Goal: Task Accomplishment & Management: Complete application form

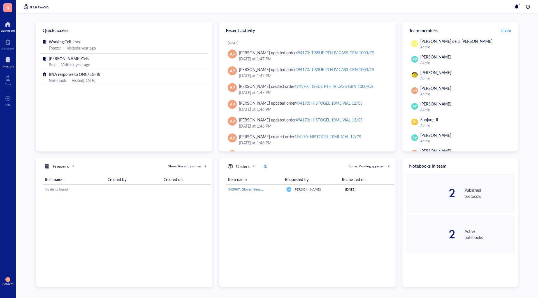
click at [5, 57] on div at bounding box center [8, 60] width 12 height 9
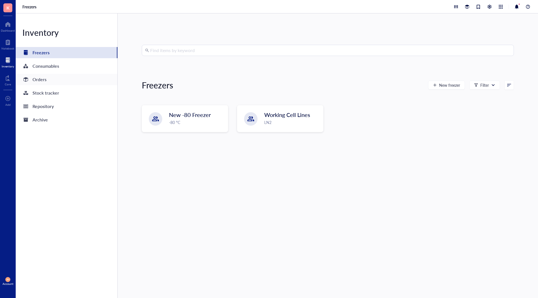
click at [45, 80] on div "Orders" at bounding box center [40, 80] width 14 height 8
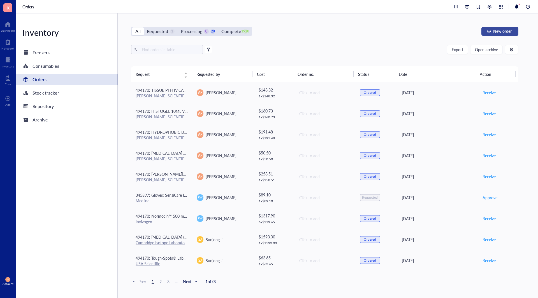
click at [497, 31] on span "New order" at bounding box center [502, 31] width 18 height 4
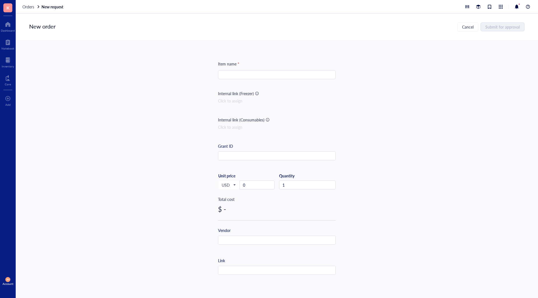
click at [241, 74] on input "search" at bounding box center [276, 75] width 111 height 8
paste input "Duolink® In Situ Detection Reagents FarRed"
type input "Duolink® In Situ Detection Reagents FarRed"
click at [384, 122] on div "Item name * Duolink® In Situ Detection Reagents FarRed Duolink® In Situ Detecti…" at bounding box center [277, 164] width 522 height 246
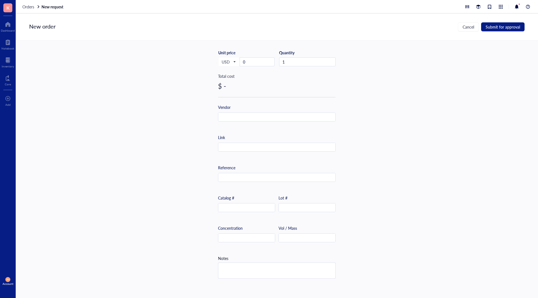
scroll to position [134, 0]
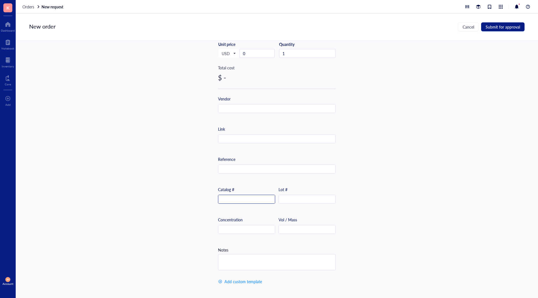
click at [240, 197] on input "text" at bounding box center [246, 199] width 57 height 9
click at [303, 228] on input "text" at bounding box center [307, 230] width 57 height 9
click at [286, 227] on input "3" at bounding box center [307, 230] width 57 height 9
click at [297, 227] on input "3f" at bounding box center [307, 230] width 57 height 9
click at [297, 227] on input "3" at bounding box center [307, 230] width 57 height 9
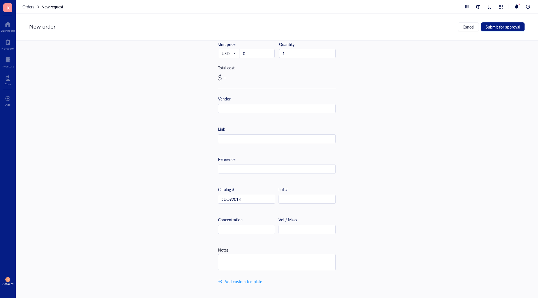
click at [331, 217] on div "Vol / Mass" at bounding box center [307, 225] width 57 height 17
click at [242, 105] on input "text" at bounding box center [276, 109] width 117 height 9
click at [242, 105] on input "<" at bounding box center [276, 109] width 117 height 9
click at [397, 130] on div "Item name * Duolink® In Situ Detection Reagents FarRed Internal link (Freezer) …" at bounding box center [277, 164] width 522 height 246
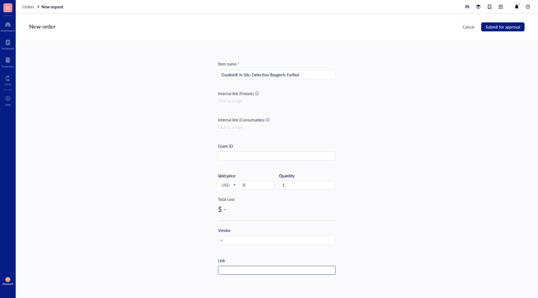
click at [235, 270] on input "text" at bounding box center [276, 270] width 117 height 9
paste input "[URL][DOMAIN_NAME]"
type input "[URL][DOMAIN_NAME]"
click at [414, 232] on div "Item name * Duolink® In Situ Detection Reagents FarRed Internal link (Freezer) …" at bounding box center [277, 164] width 522 height 246
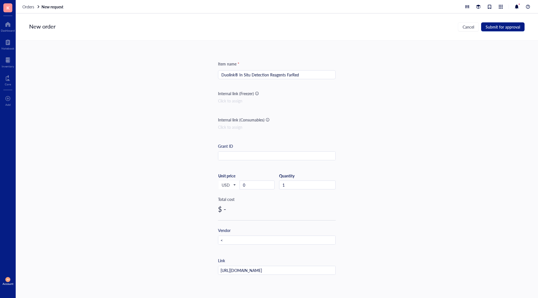
scroll to position [0, 0]
click at [251, 240] on input "<" at bounding box center [276, 240] width 117 height 9
click at [455, 258] on div "Item name * Duolink® In Situ Detection Reagents FarRed Internal link (Freezer) …" at bounding box center [277, 164] width 522 height 246
click at [438, 224] on div "Item name * Duolink® In Situ Detection Reagents FarRed Internal link (Freezer) …" at bounding box center [277, 164] width 522 height 246
drag, startPoint x: 99, startPoint y: 170, endPoint x: 129, endPoint y: 178, distance: 31.8
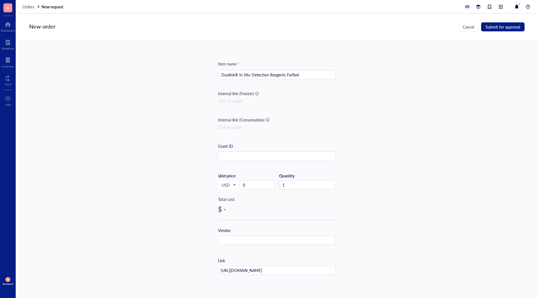
click at [99, 170] on div "Item name * Duolink® In Situ Detection Reagents FarRed Internal link (Freezer) …" at bounding box center [277, 164] width 522 height 246
click at [241, 242] on input "text" at bounding box center [276, 240] width 117 height 9
click at [412, 214] on div "Item name * Duolink® In Situ Detection Reagents FarRed Internal link (Freezer) …" at bounding box center [277, 164] width 522 height 246
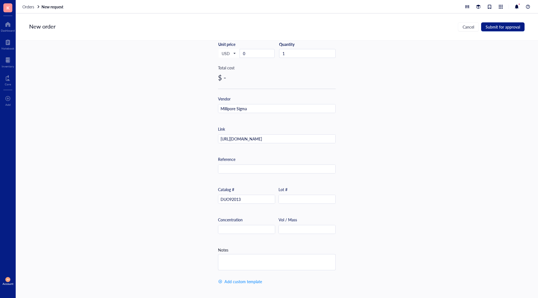
scroll to position [134, 0]
click at [257, 257] on textarea at bounding box center [276, 263] width 117 height 16
type textarea "3"
click at [267, 263] on textarea "3" at bounding box center [276, 263] width 117 height 16
click at [432, 150] on div "Item name * Duolink® In Situ Detection Reagents FarRed Internal link (Freezer) …" at bounding box center [277, 164] width 522 height 246
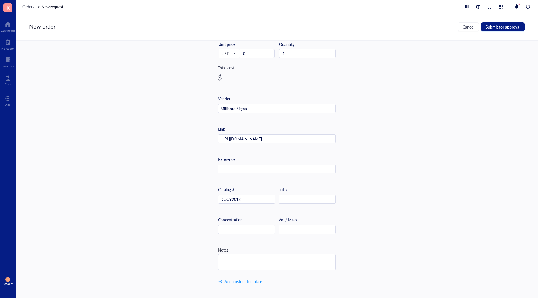
scroll to position [0, 0]
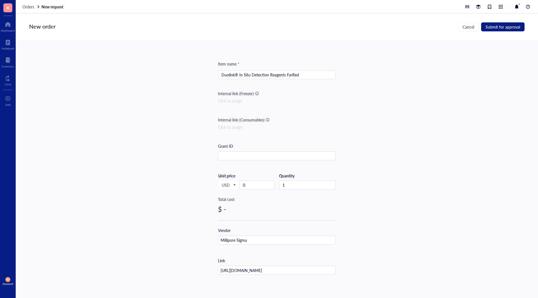
click at [78, 176] on div "Item name * Duolink® In Situ Detection Reagents FarRed Internal link (Freezer) …" at bounding box center [277, 164] width 522 height 246
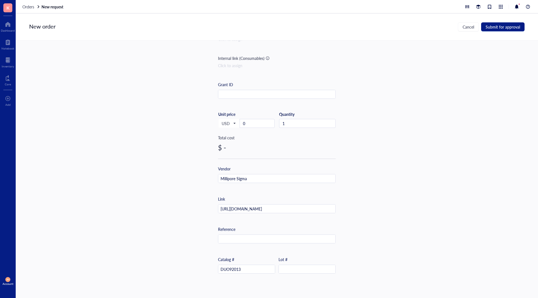
scroll to position [134, 0]
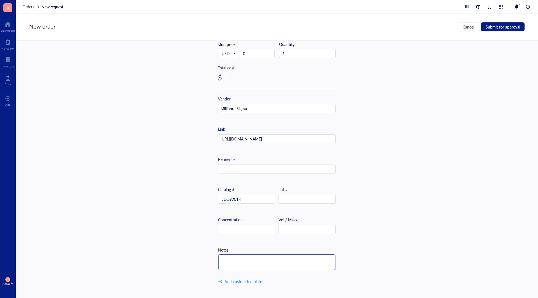
click at [239, 256] on textarea at bounding box center [276, 263] width 117 height 16
type textarea "30 rxns"
click at [445, 189] on div "Item name * Duolink® In Situ Detection Reagents FarRed Internal link (Freezer) …" at bounding box center [277, 164] width 522 height 246
click at [505, 21] on div "New order Cancel Submit for approval" at bounding box center [277, 26] width 522 height 27
click at [505, 27] on span "Submit for approval" at bounding box center [503, 27] width 34 height 4
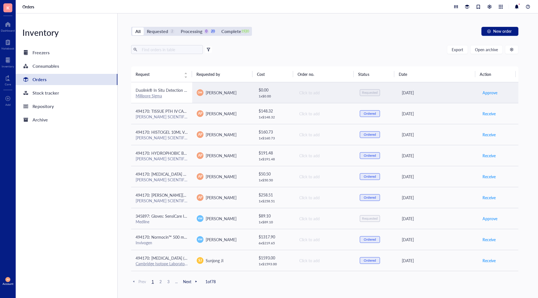
click at [157, 92] on span "Duolink® In Situ Detection Reagents FarRed" at bounding box center [174, 90] width 77 height 6
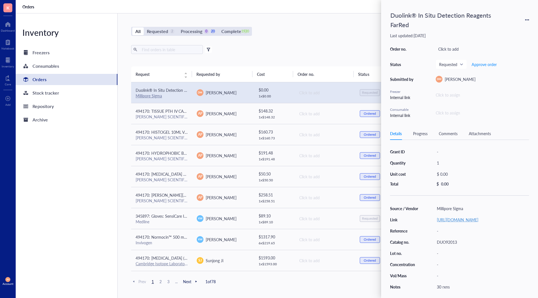
click at [478, 223] on link "[URL][DOMAIN_NAME]" at bounding box center [457, 220] width 41 height 6
click at [295, 29] on div "All Requested 2 Processing 0 20 Complete 1920 New order" at bounding box center [324, 31] width 387 height 9
